Goal: Information Seeking & Learning: Learn about a topic

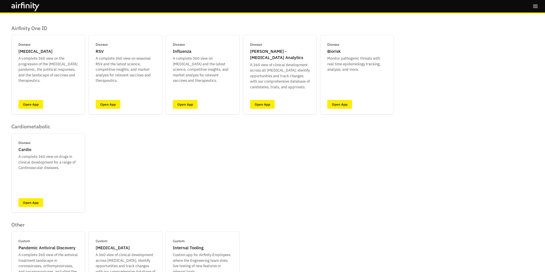
scroll to position [90, 0]
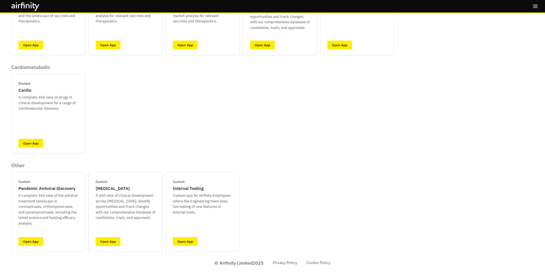
click at [112, 239] on link "Open App" at bounding box center [108, 241] width 25 height 9
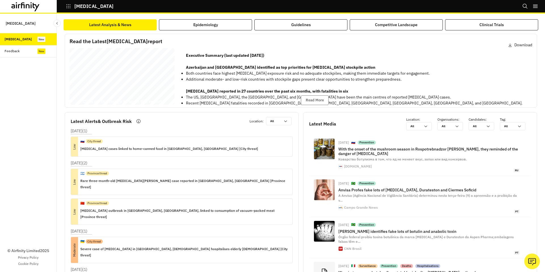
click at [131, 101] on div "Botulism Bi - annual Report 27 August 2025 © 2025 Airfinity – Private & Co nfid…" at bounding box center [122, 77] width 105 height 59
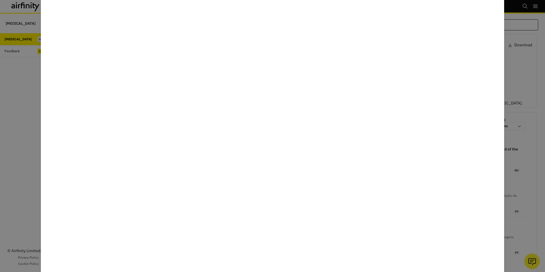
click at [31, 221] on div at bounding box center [272, 136] width 545 height 272
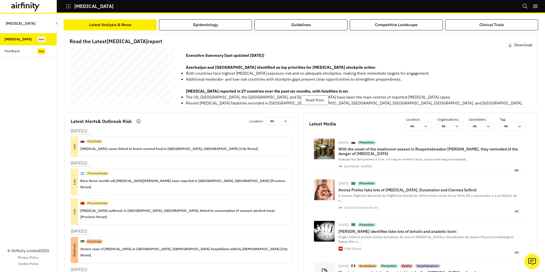
click at [33, 3] on icon at bounding box center [25, 6] width 28 height 9
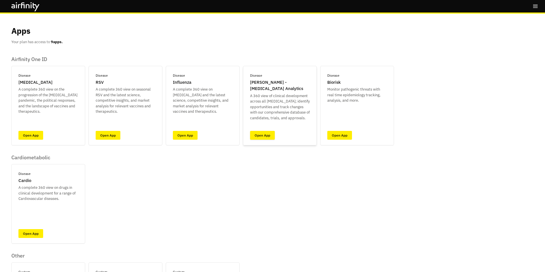
click at [264, 137] on link "Open App" at bounding box center [262, 135] width 25 height 9
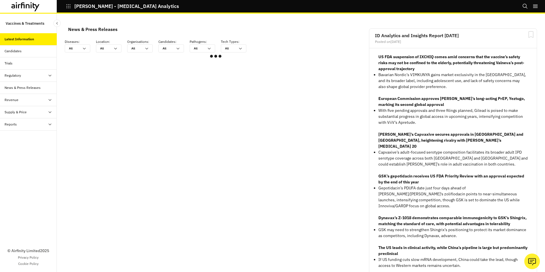
scroll to position [341, 170]
click at [16, 126] on div "Reports" at bounding box center [31, 124] width 52 height 5
click at [18, 138] on div "Reports" at bounding box center [15, 136] width 12 height 5
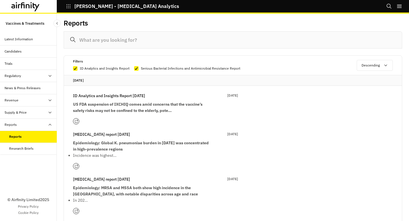
scroll to position [53, 0]
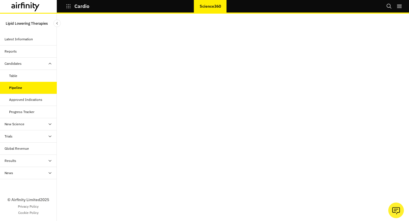
click at [42, 98] on div "Approved Indications" at bounding box center [33, 99] width 48 height 5
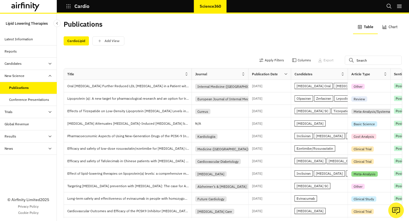
click at [32, 96] on div "Conference Presentations" at bounding box center [28, 100] width 57 height 12
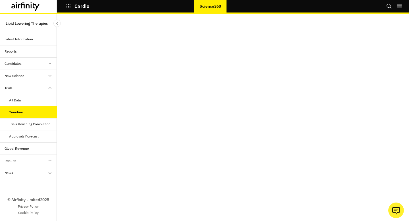
click at [43, 124] on div "Trials Reaching Completion" at bounding box center [29, 123] width 41 height 5
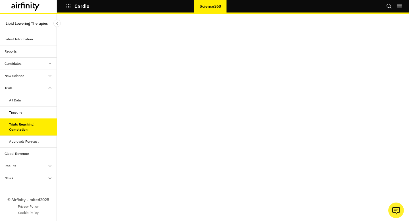
click at [44, 139] on div "Approvals Forecast" at bounding box center [33, 141] width 48 height 5
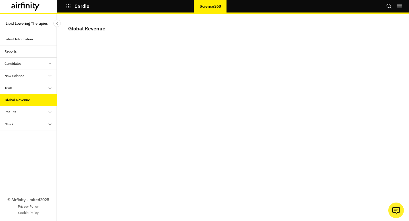
click at [36, 111] on div "Results" at bounding box center [31, 111] width 52 height 5
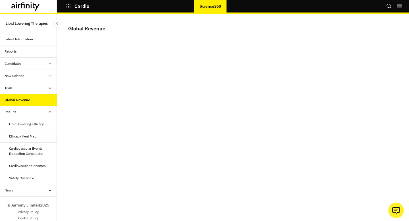
click at [36, 130] on div "Lipid-lowering efficacy" at bounding box center [28, 124] width 57 height 12
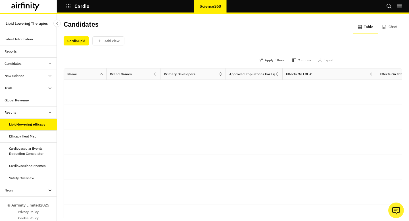
click at [36, 135] on div "Efficacy Heat Map" at bounding box center [22, 136] width 27 height 5
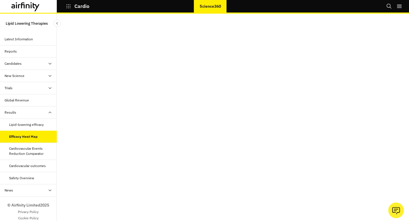
click at [37, 147] on div "Cardiovascular Events Reduction Comparator" at bounding box center [30, 151] width 43 height 10
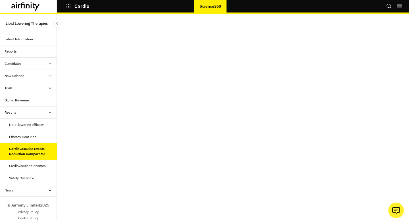
click at [36, 167] on div "Cardiovacular outcomes" at bounding box center [27, 165] width 37 height 5
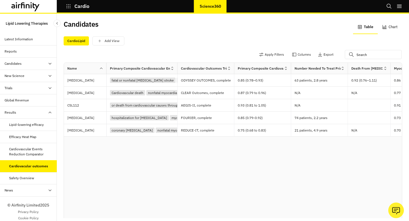
click at [36, 176] on div "Safety Overview" at bounding box center [33, 177] width 48 height 5
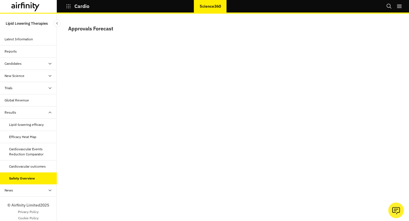
click at [38, 111] on div "Results" at bounding box center [31, 112] width 52 height 5
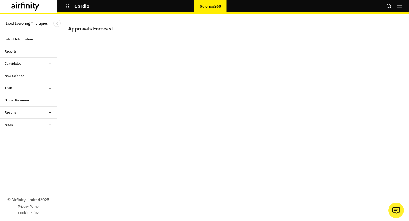
click at [38, 123] on div "News" at bounding box center [31, 124] width 52 height 5
click at [38, 136] on div "Press Releases" at bounding box center [33, 136] width 48 height 5
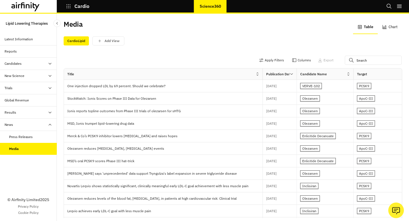
click at [38, 126] on div "News" at bounding box center [31, 124] width 52 height 5
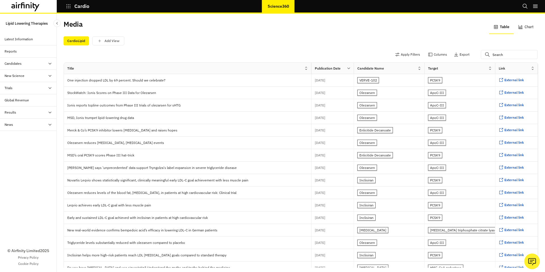
click at [278, 50] on div "Apply Filters Columns Export" at bounding box center [301, 55] width 475 height 15
